Goal: Task Accomplishment & Management: Complete application form

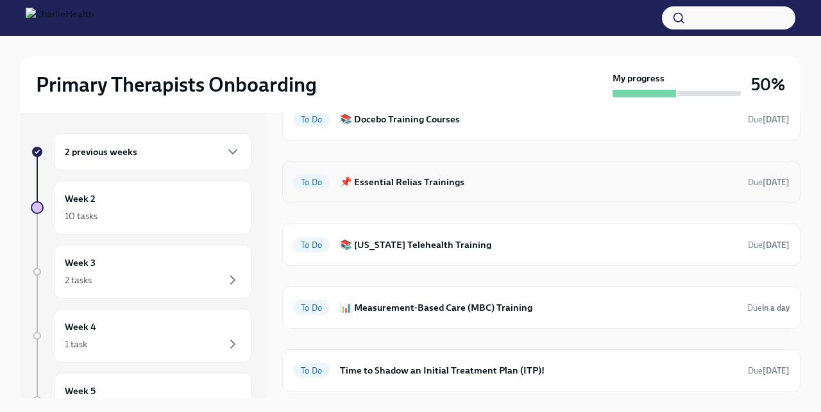
scroll to position [77, 0]
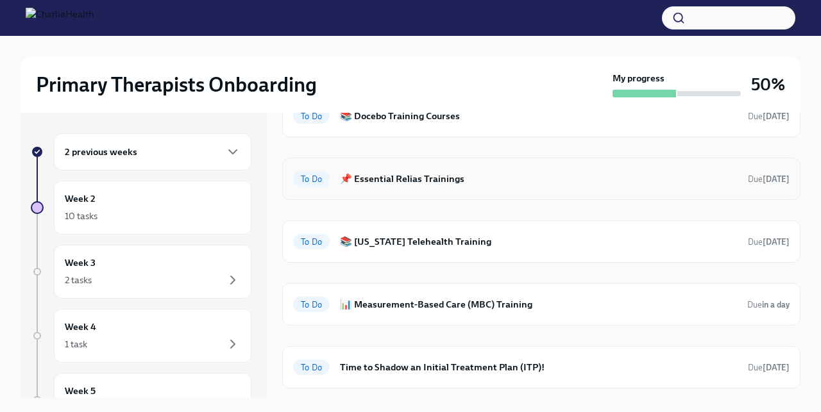
click at [361, 235] on h6 "📚 [US_STATE] Telehealth Training" at bounding box center [539, 242] width 398 height 14
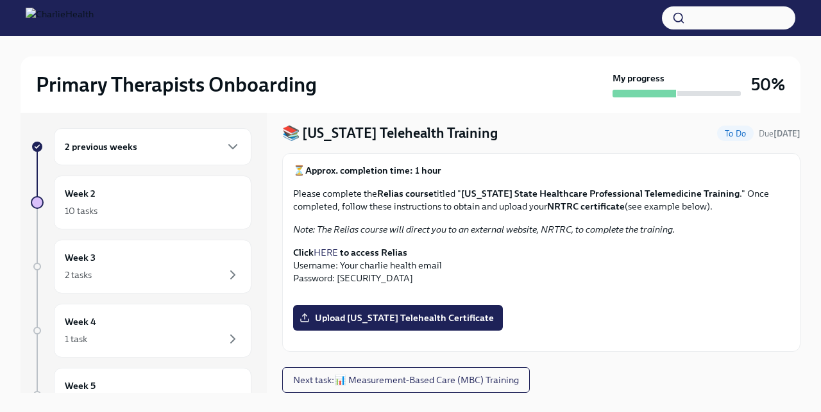
scroll to position [8, 0]
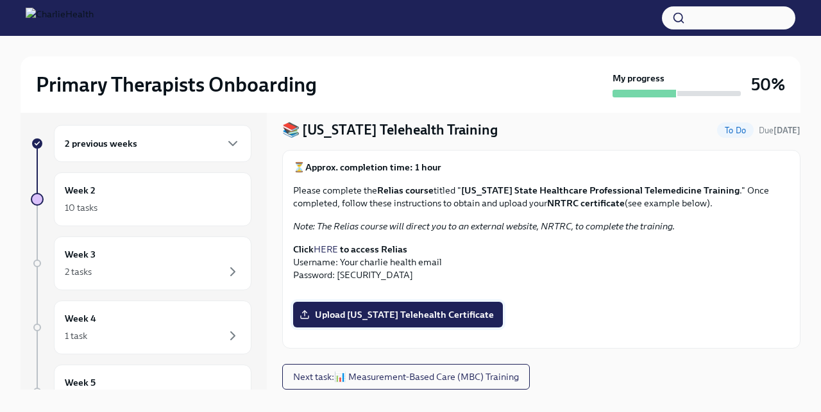
click at [368, 302] on label "Upload [US_STATE] Telehealth Certificate" at bounding box center [398, 315] width 210 height 26
click at [0, 0] on input "Upload [US_STATE] Telehealth Certificate" at bounding box center [0, 0] width 0 height 0
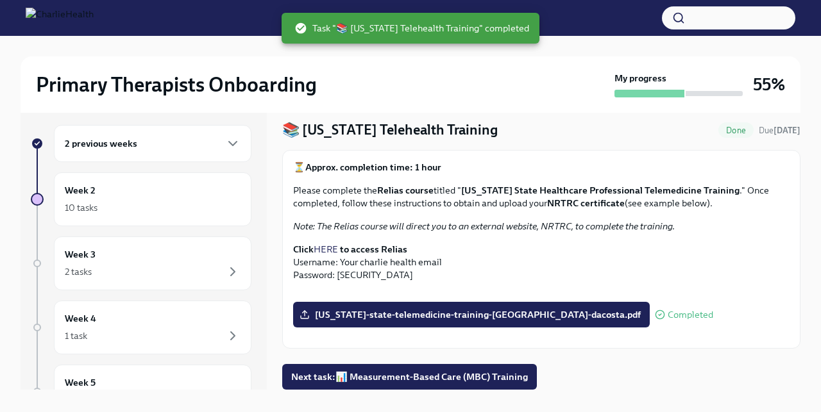
scroll to position [22, 0]
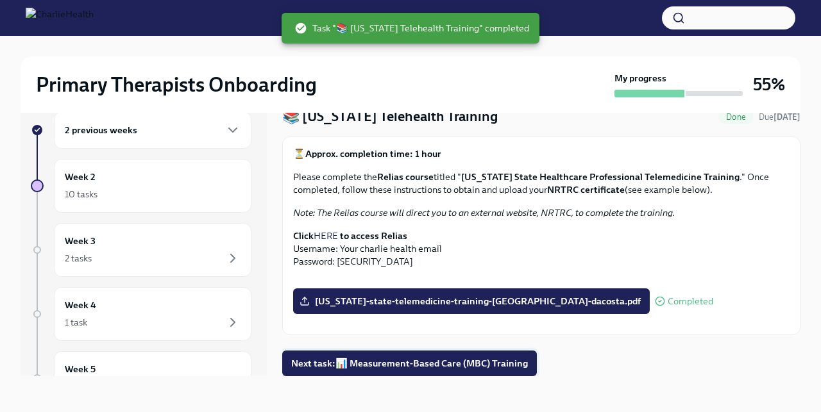
click at [354, 359] on span "Next task : 📊 Measurement-Based Care (MBC) Training" at bounding box center [409, 363] width 237 height 13
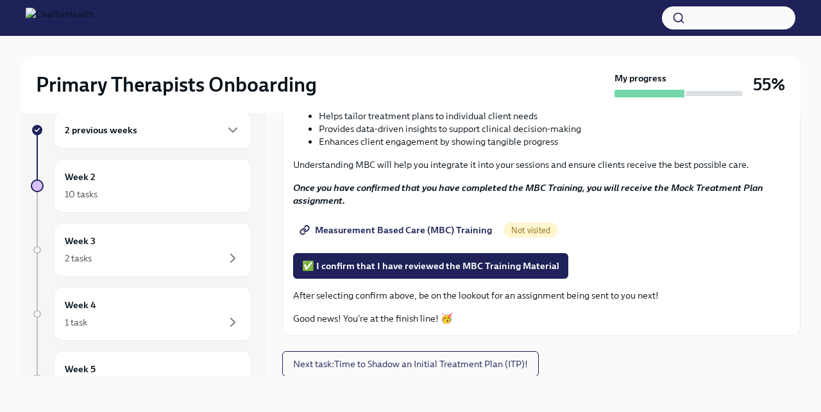
scroll to position [164, 0]
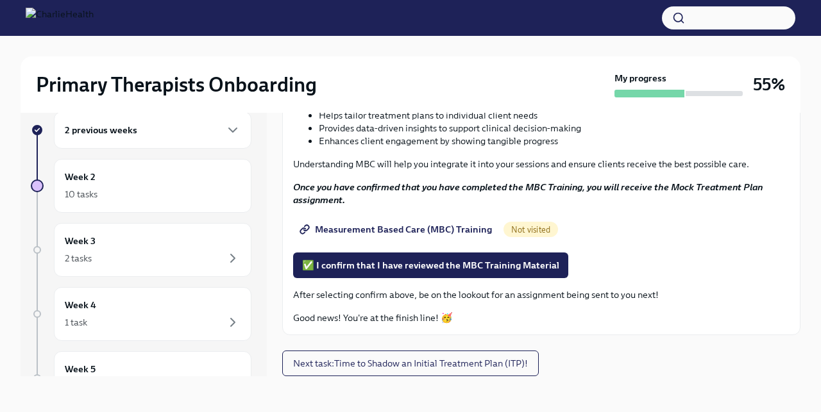
click at [413, 236] on link "Measurement Based Care (MBC) Training" at bounding box center [397, 230] width 208 height 26
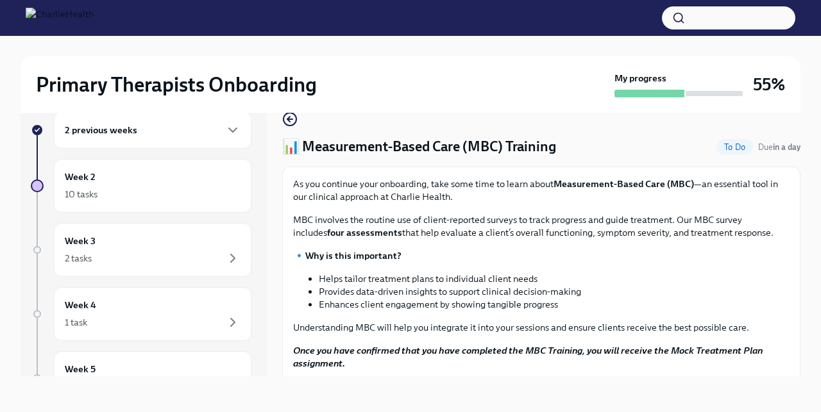
scroll to position [0, 0]
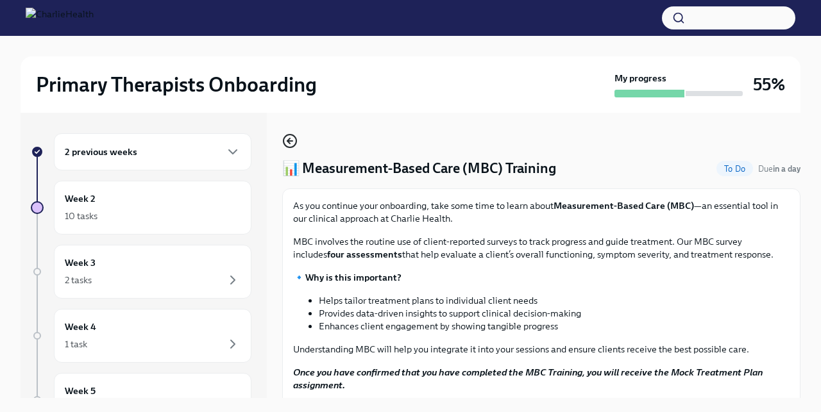
click at [289, 137] on icon "button" at bounding box center [289, 140] width 15 height 15
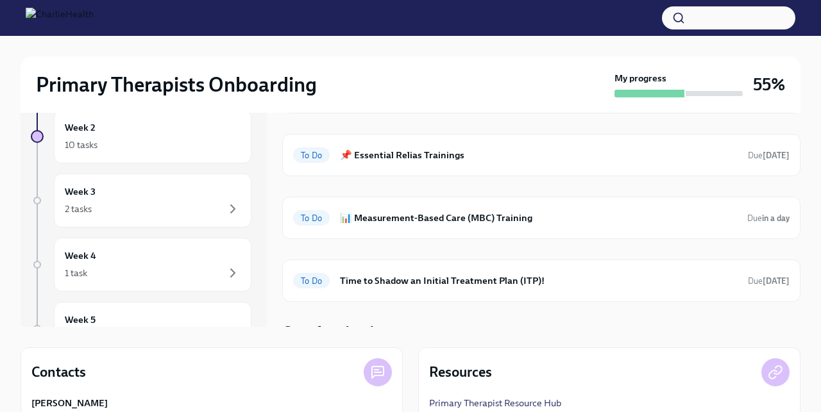
scroll to position [28, 0]
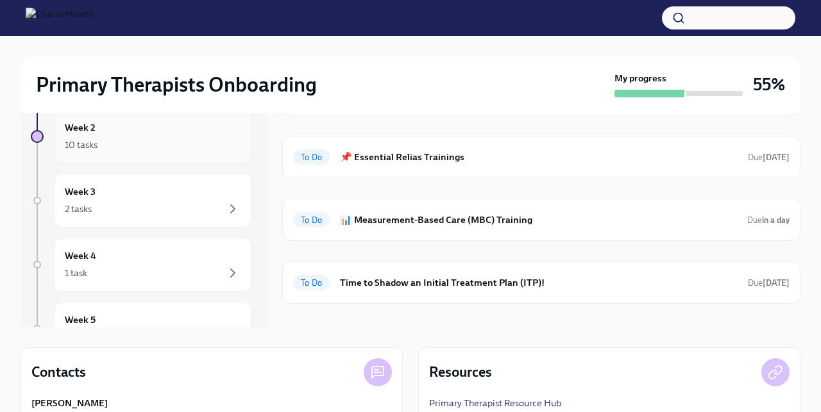
click at [143, 149] on div "10 tasks" at bounding box center [153, 144] width 176 height 15
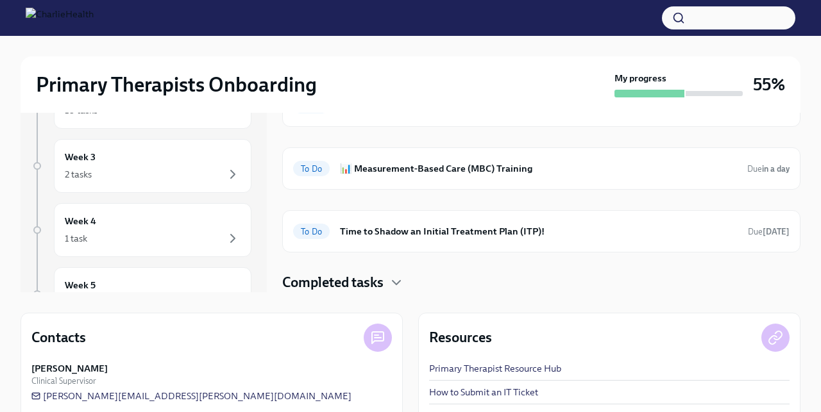
scroll to position [184, 0]
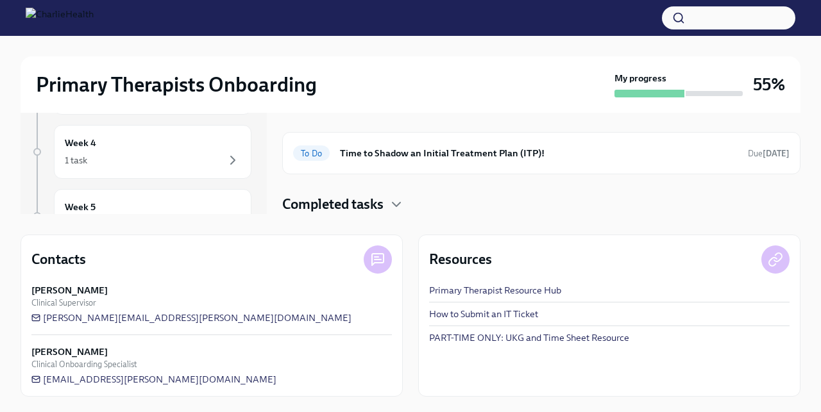
click at [367, 199] on h4 "Completed tasks" at bounding box center [332, 204] width 101 height 19
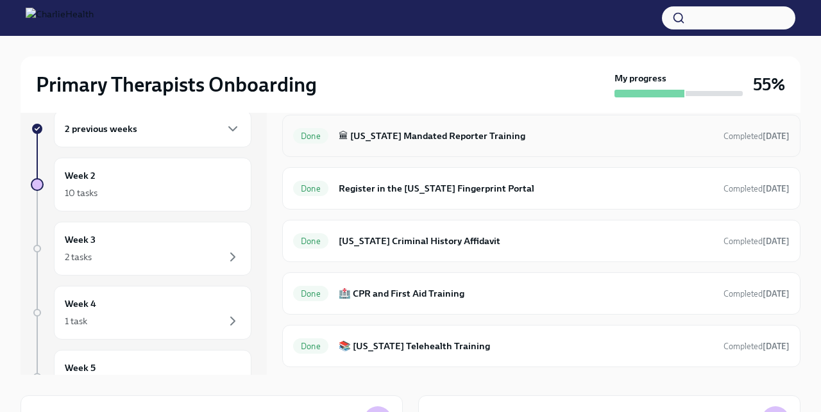
scroll to position [360, 0]
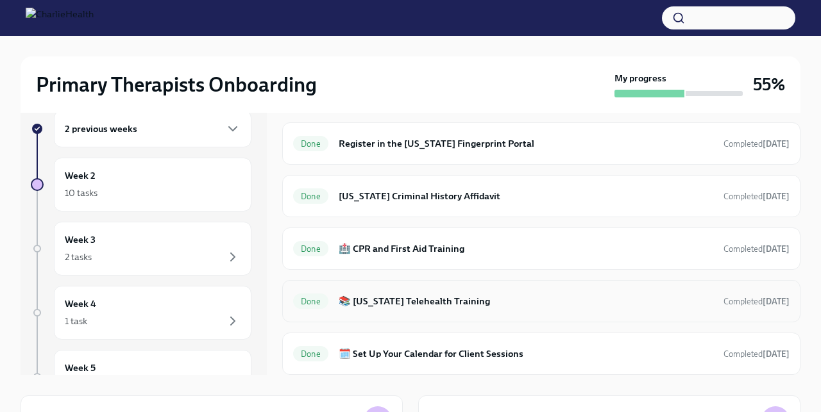
click at [405, 307] on h6 "📚 [US_STATE] Telehealth Training" at bounding box center [526, 301] width 374 height 14
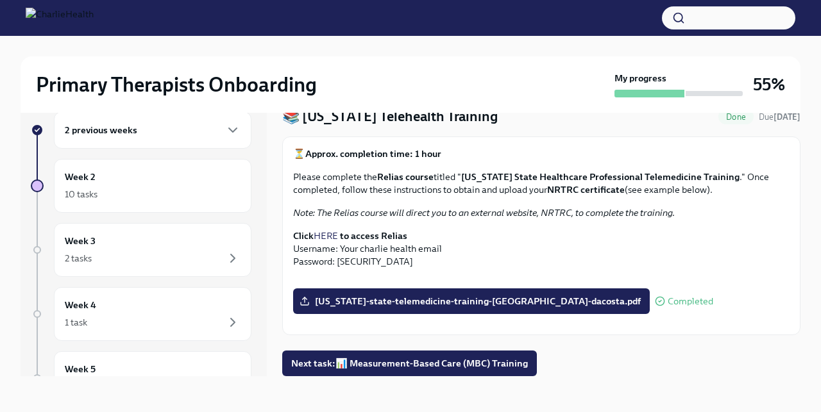
scroll to position [360, 0]
